Goal: Navigation & Orientation: Understand site structure

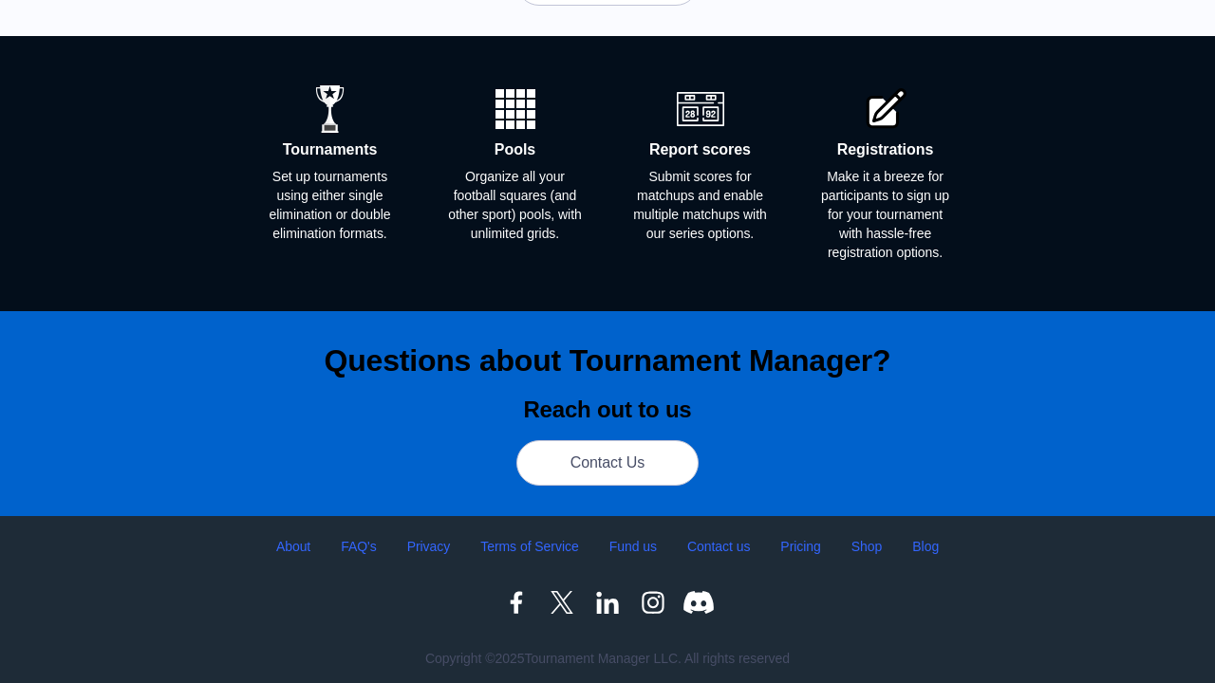
scroll to position [775, 0]
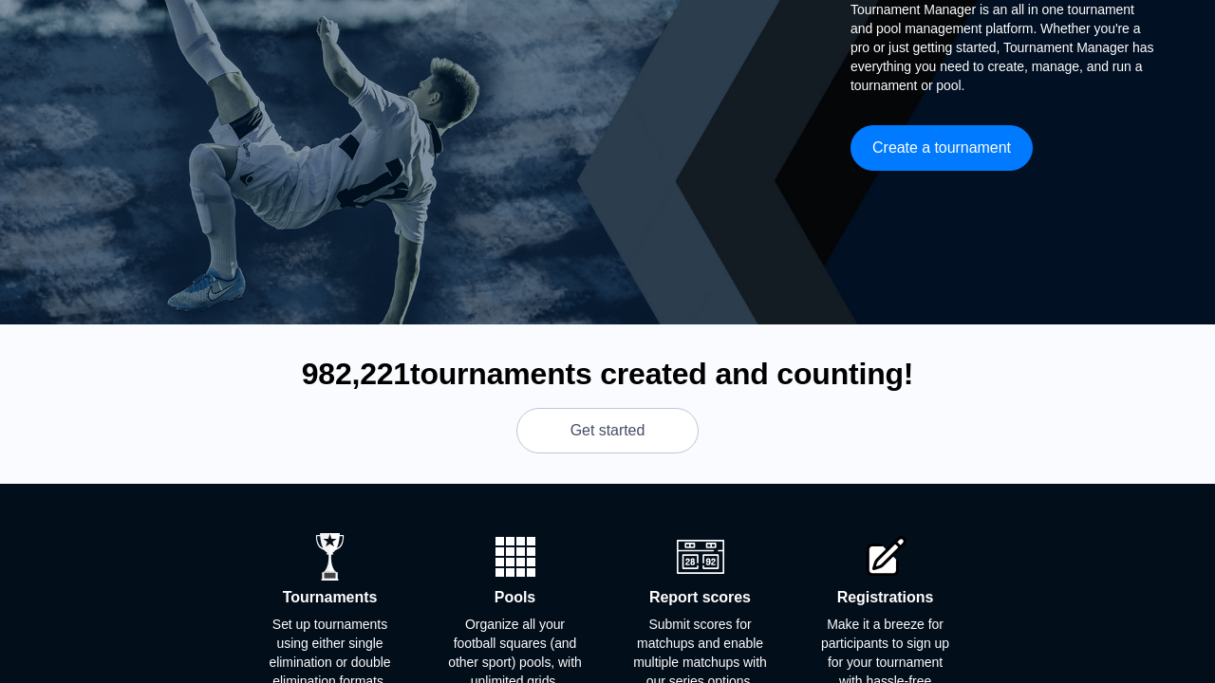
scroll to position [751, 0]
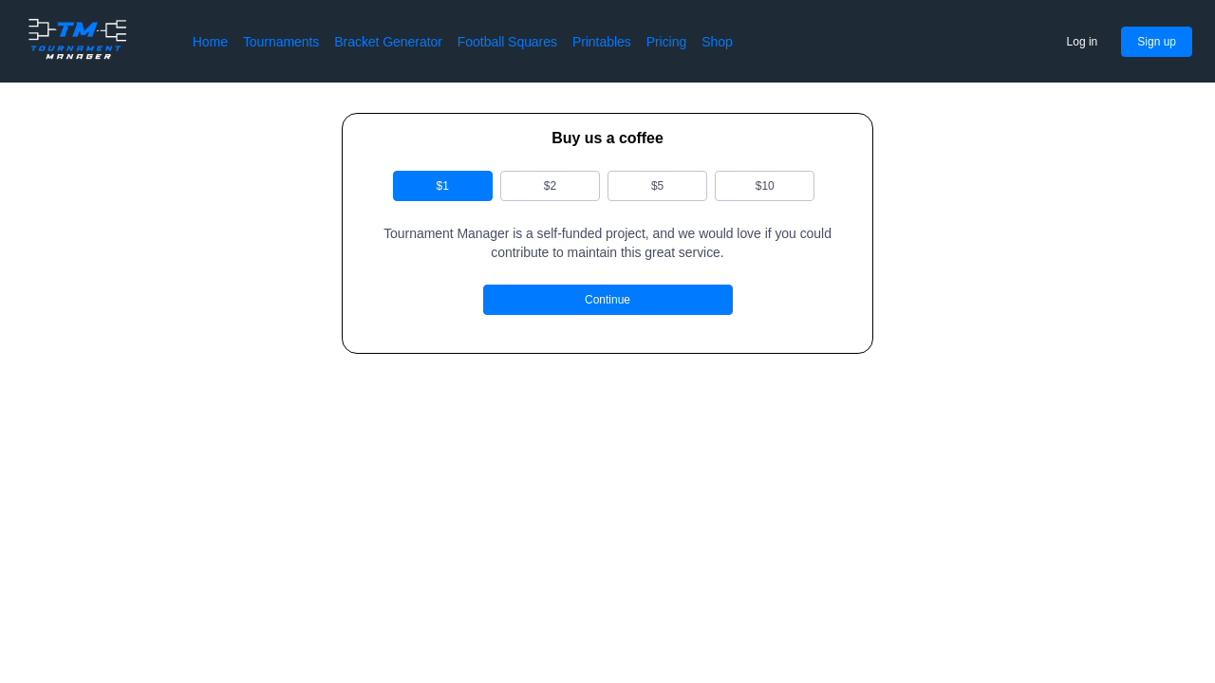
scroll to position [181, 0]
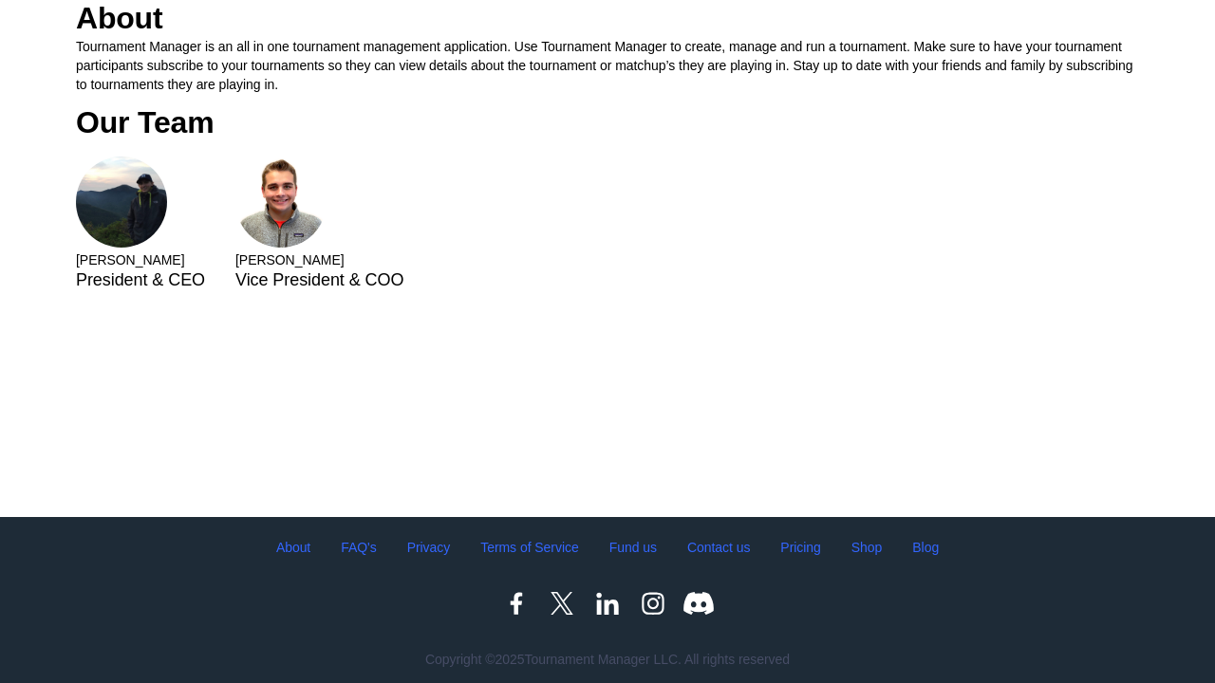
scroll to position [181, 0]
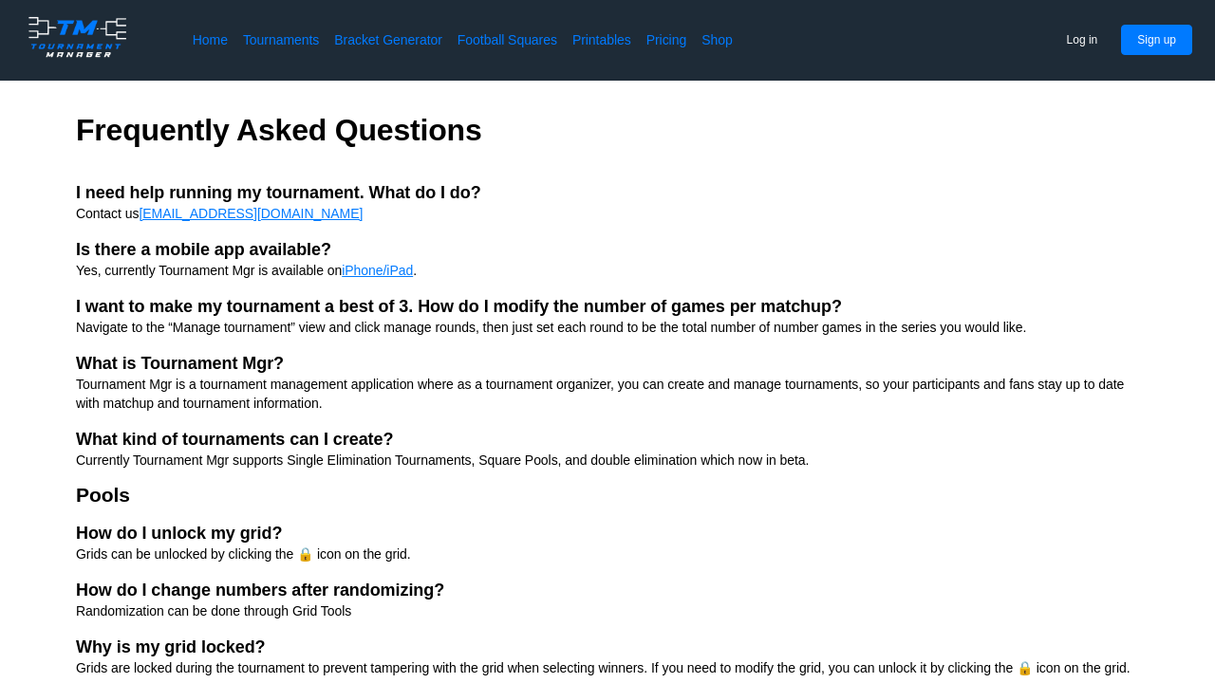
scroll to position [181, 0]
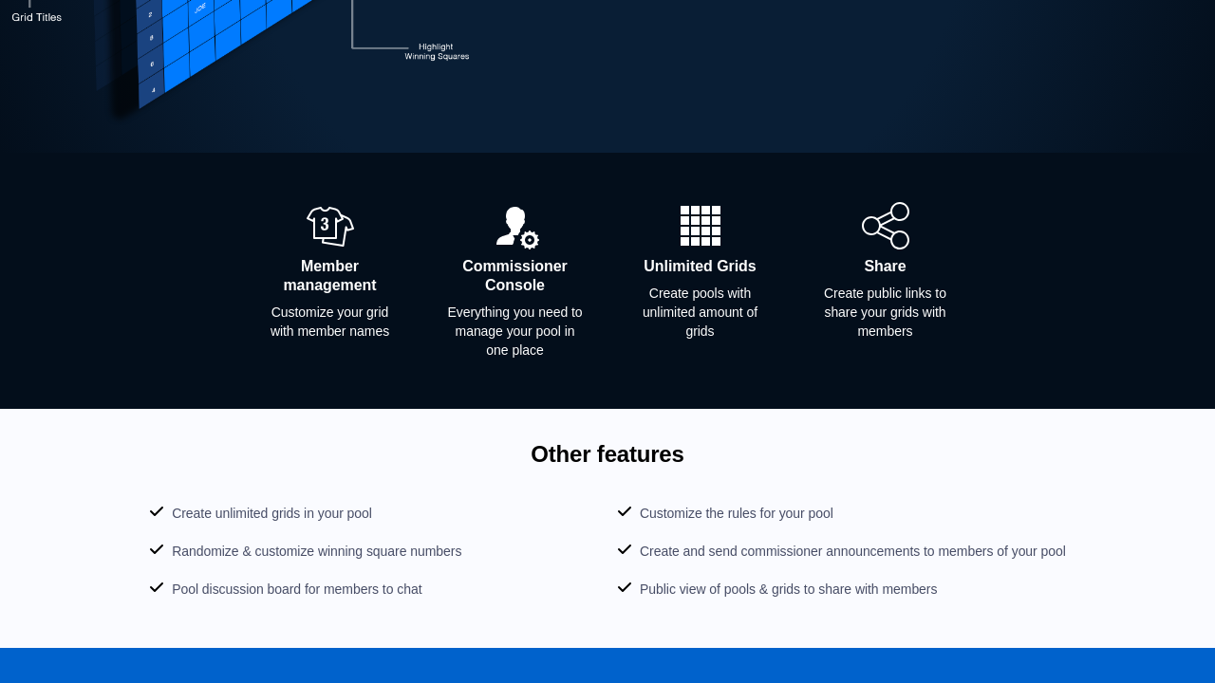
scroll to position [755, 0]
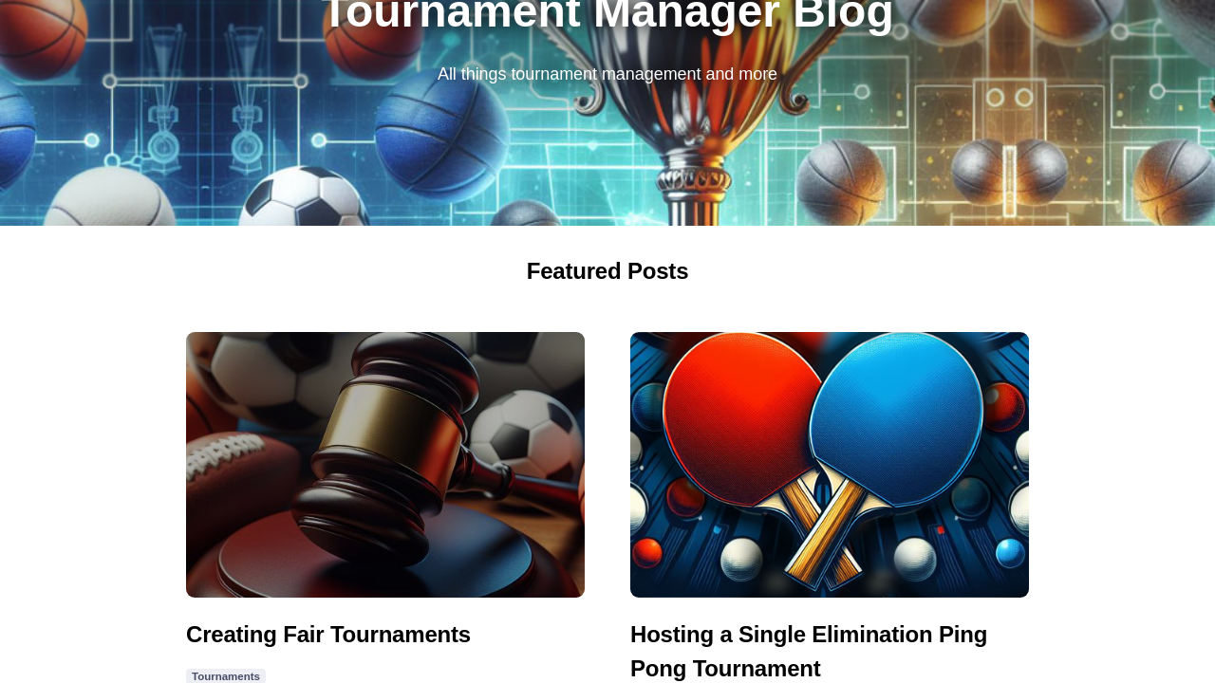
scroll to position [553, 0]
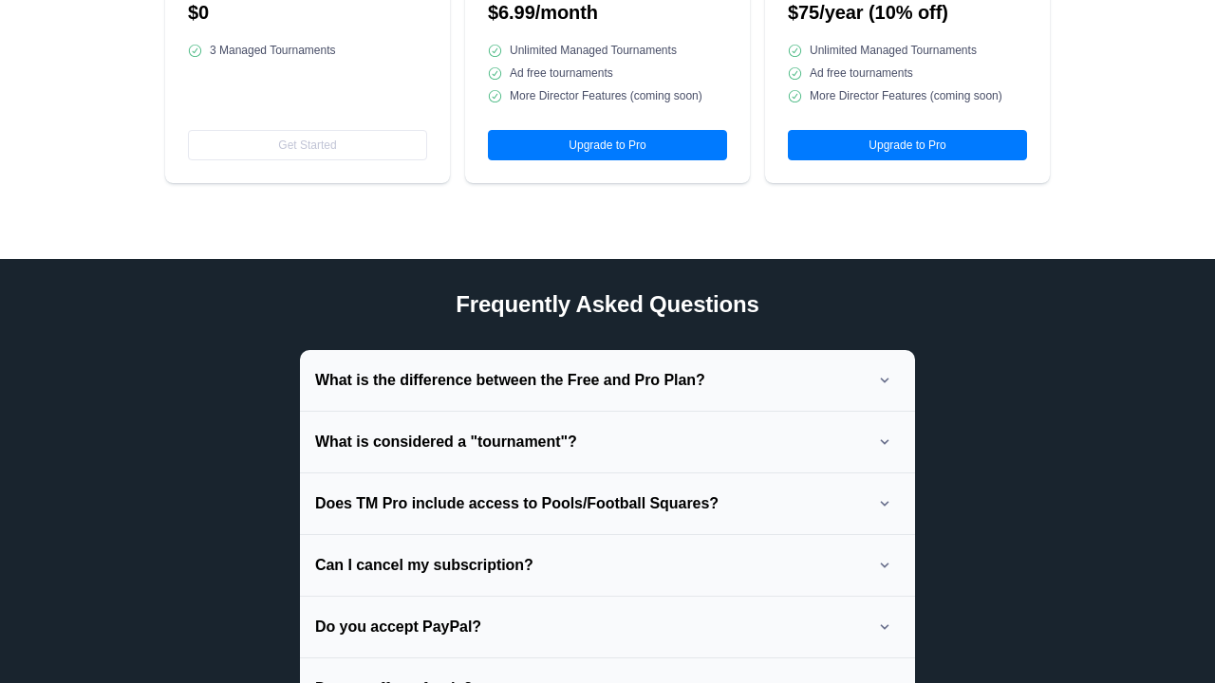
scroll to position [817, 0]
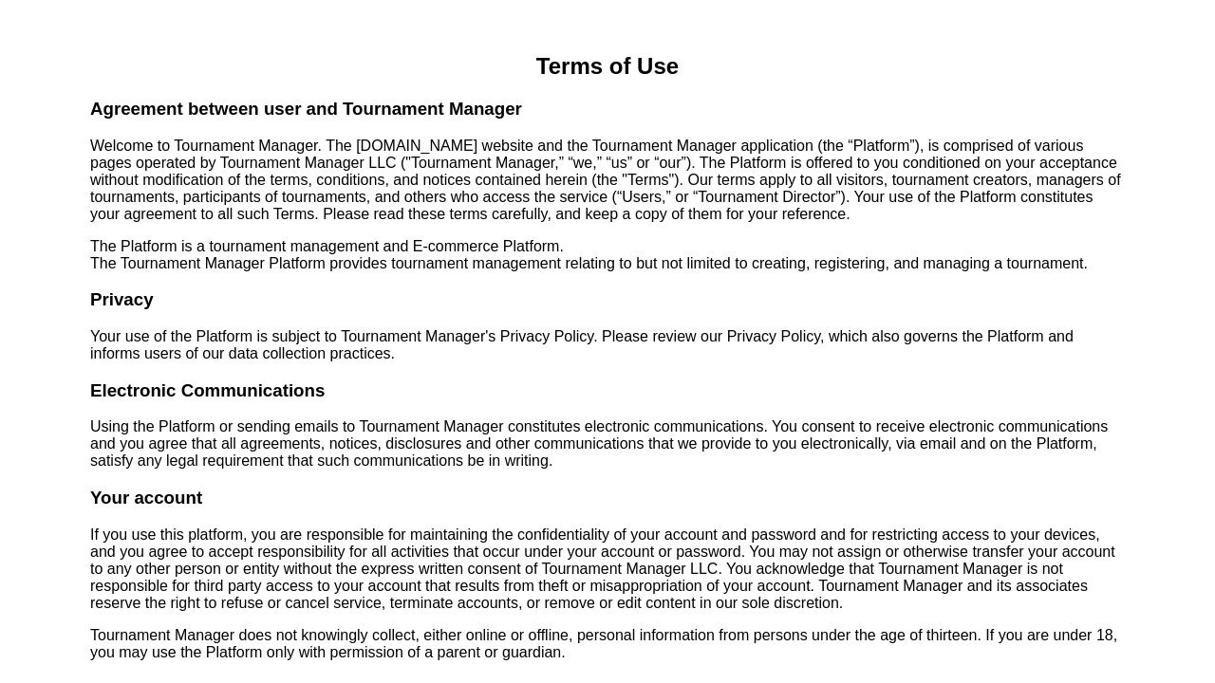
scroll to position [181, 0]
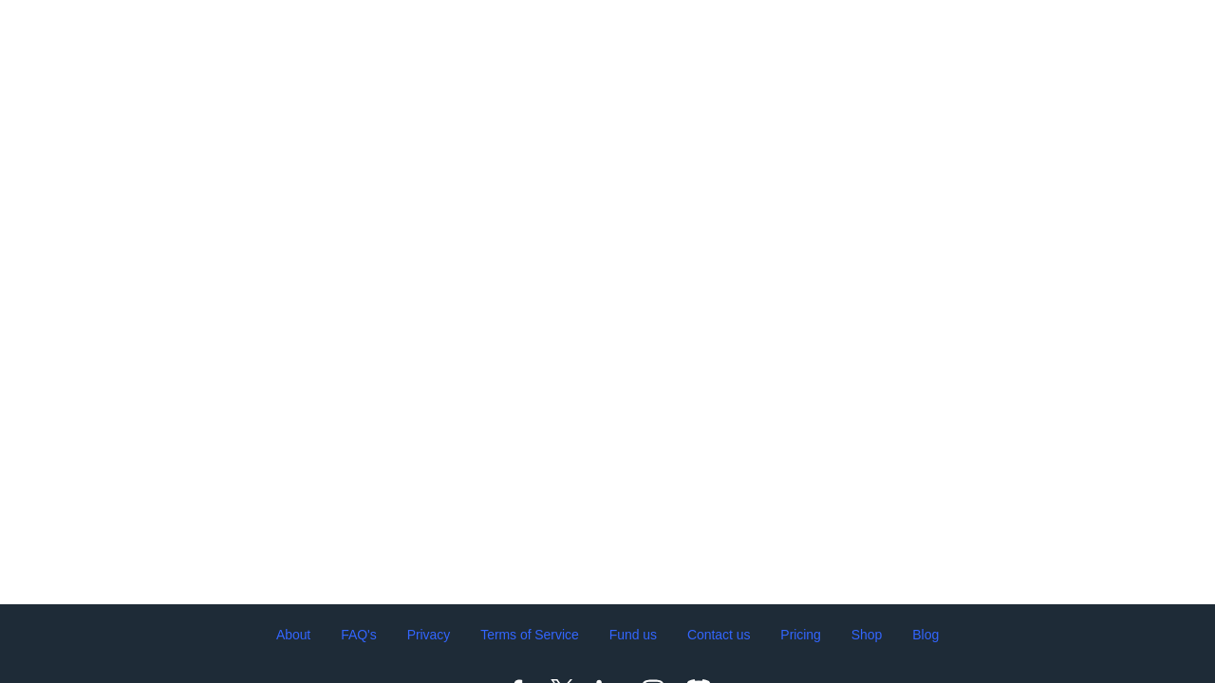
scroll to position [181, 0]
